Goal: Book appointment/travel/reservation

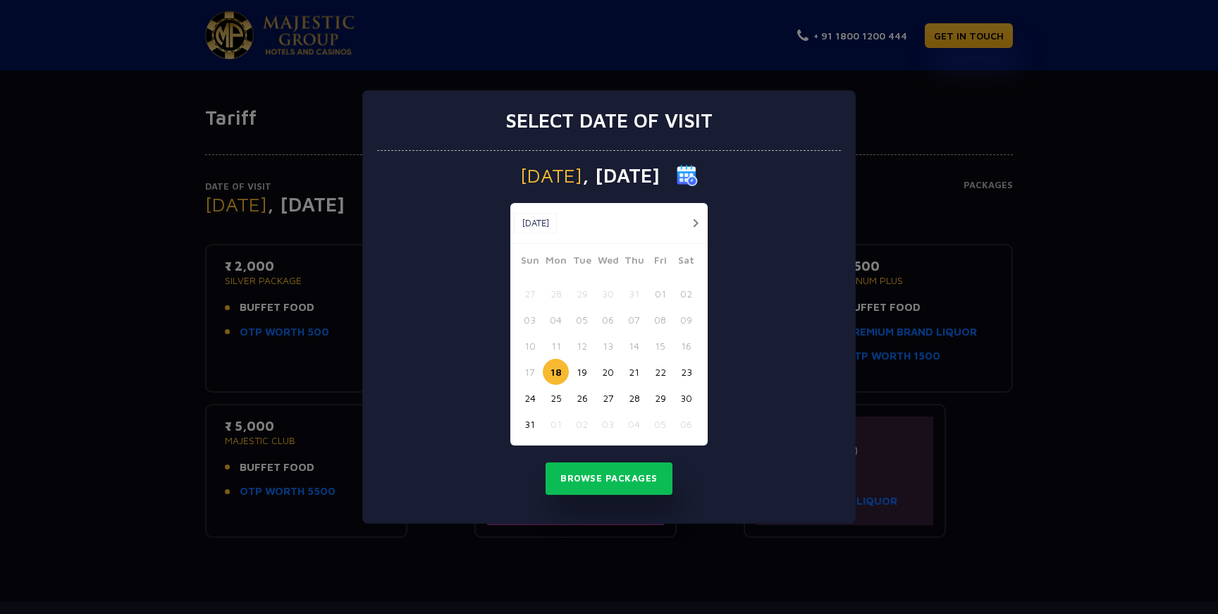
click at [697, 221] on button "button" at bounding box center [696, 223] width 18 height 18
click at [697, 221] on div "[DATE] [DATE]" at bounding box center [608, 223] width 197 height 41
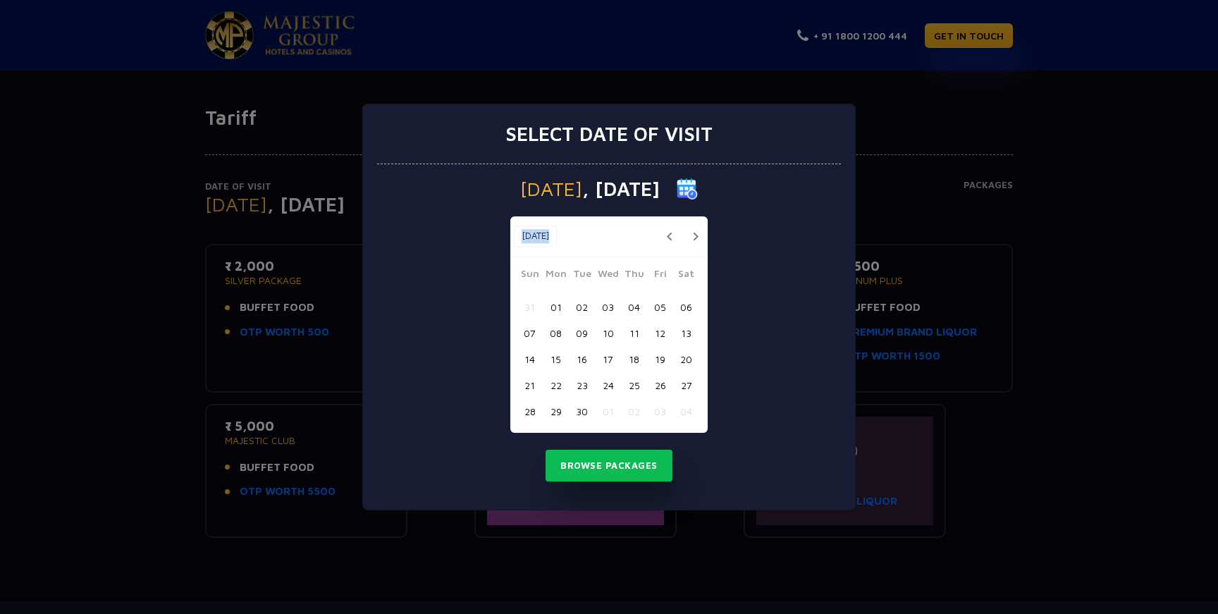
click at [697, 221] on div "[DATE] [DATE]" at bounding box center [608, 236] width 197 height 41
click at [697, 233] on button "button" at bounding box center [696, 237] width 18 height 18
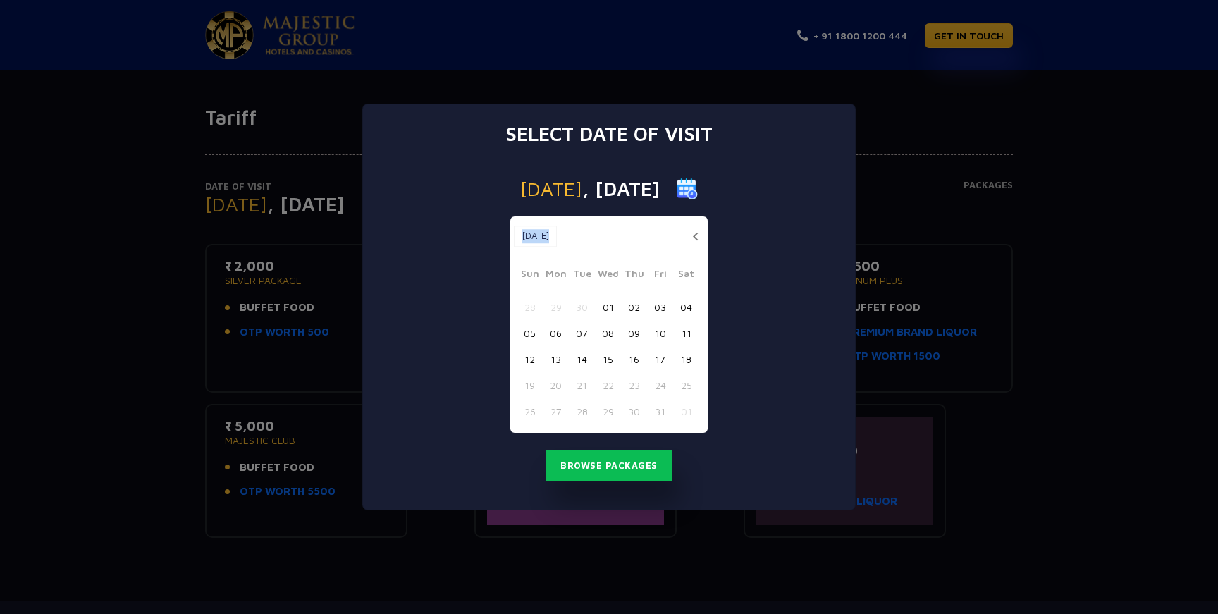
click at [697, 233] on button "button" at bounding box center [696, 237] width 18 height 18
click at [580, 357] on button "14" at bounding box center [582, 359] width 26 height 26
click at [617, 467] on button "Browse Packages" at bounding box center [609, 466] width 127 height 32
